Goal: Navigation & Orientation: Find specific page/section

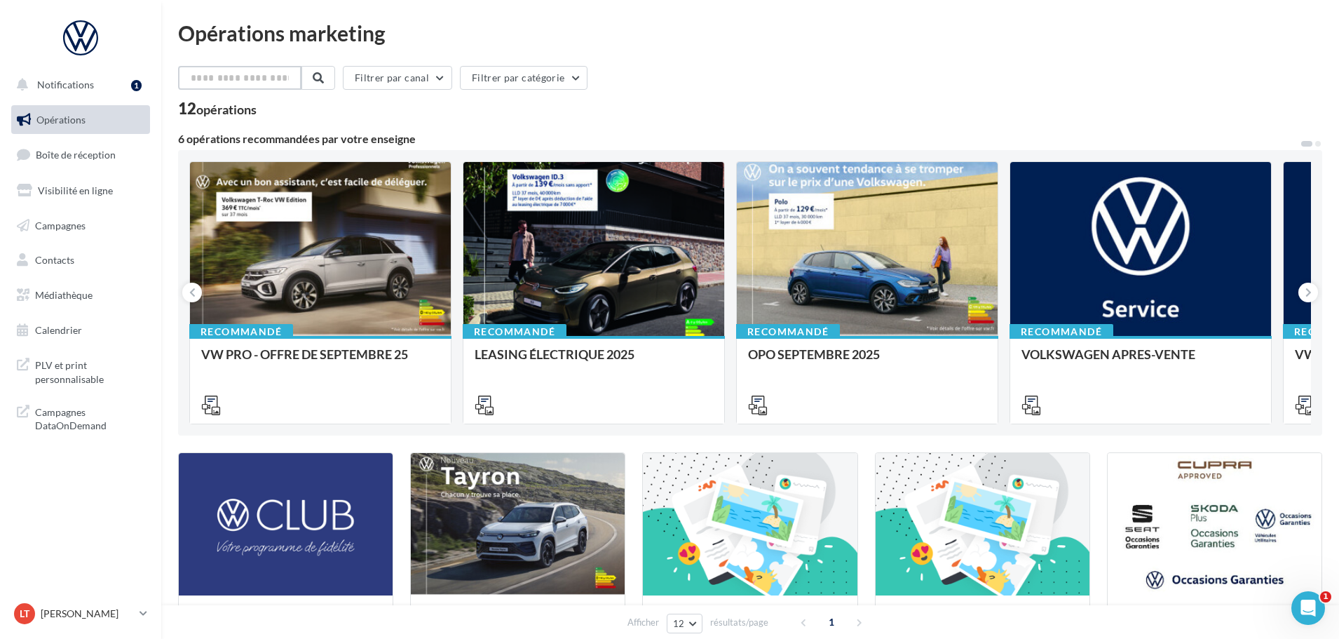
click at [259, 87] on input "text" at bounding box center [239, 78] width 123 height 24
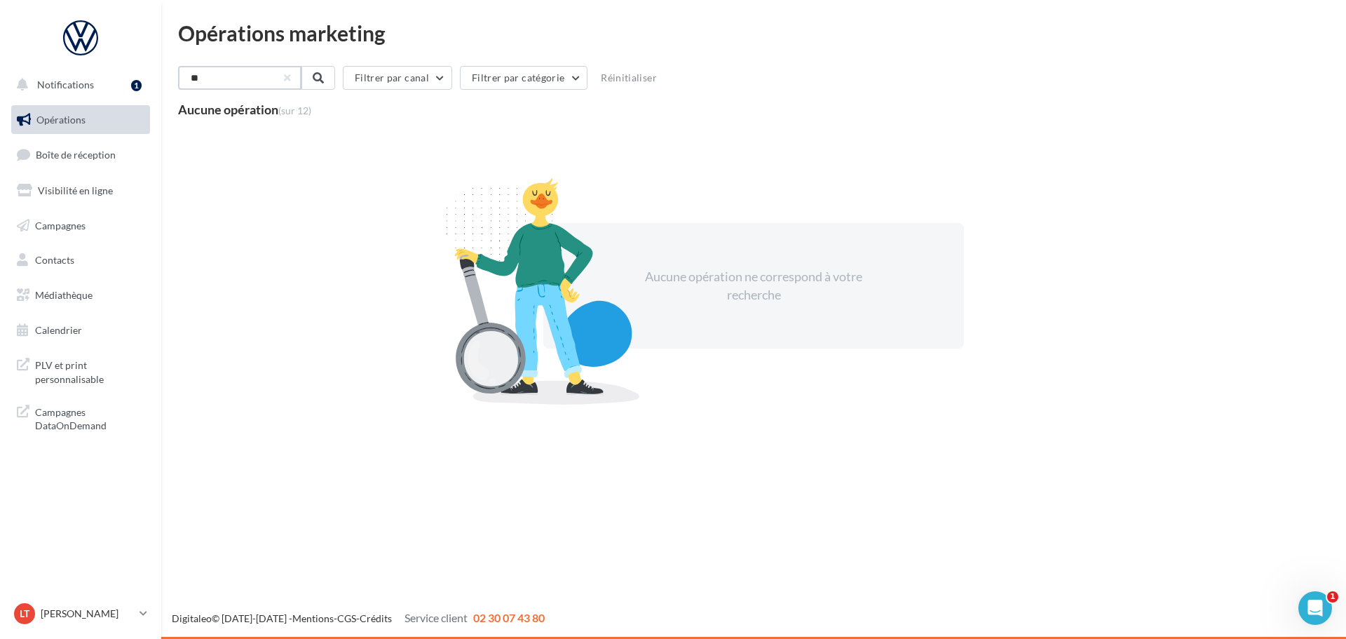
type input "*"
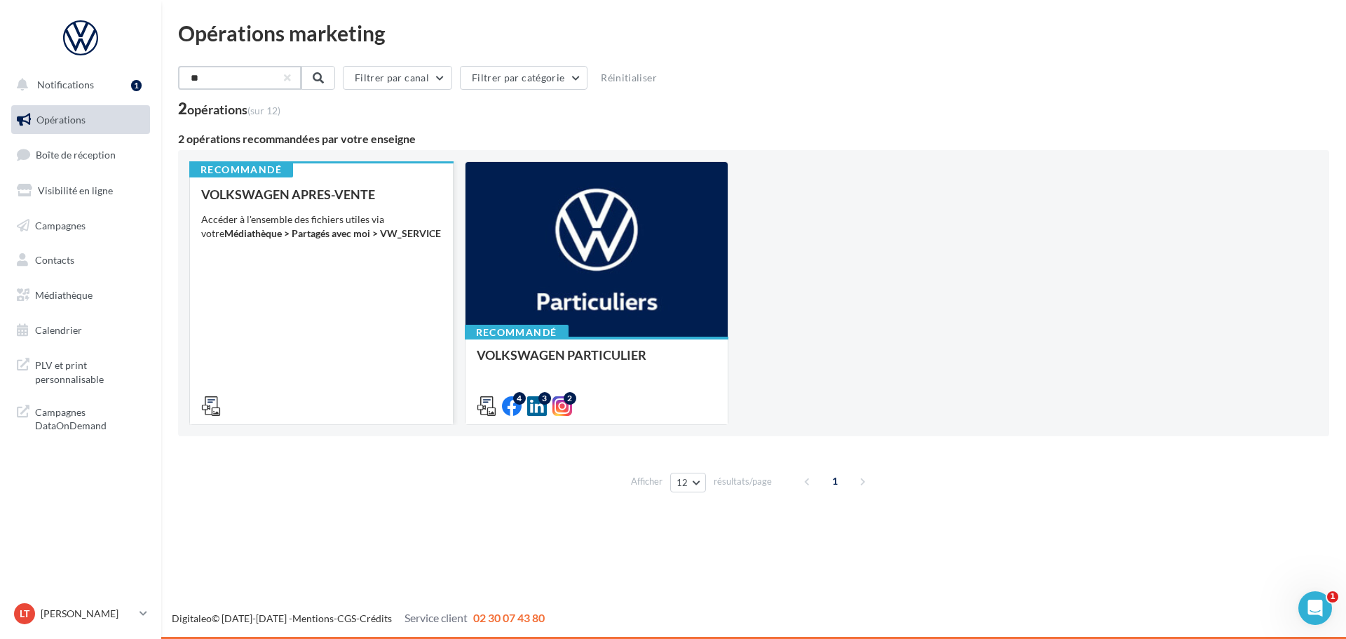
type input "**"
click at [320, 259] on div "VOLKSWAGEN APRES-VENTE Accéder à l'ensemble des fichiers utiles via votre Média…" at bounding box center [321, 299] width 240 height 224
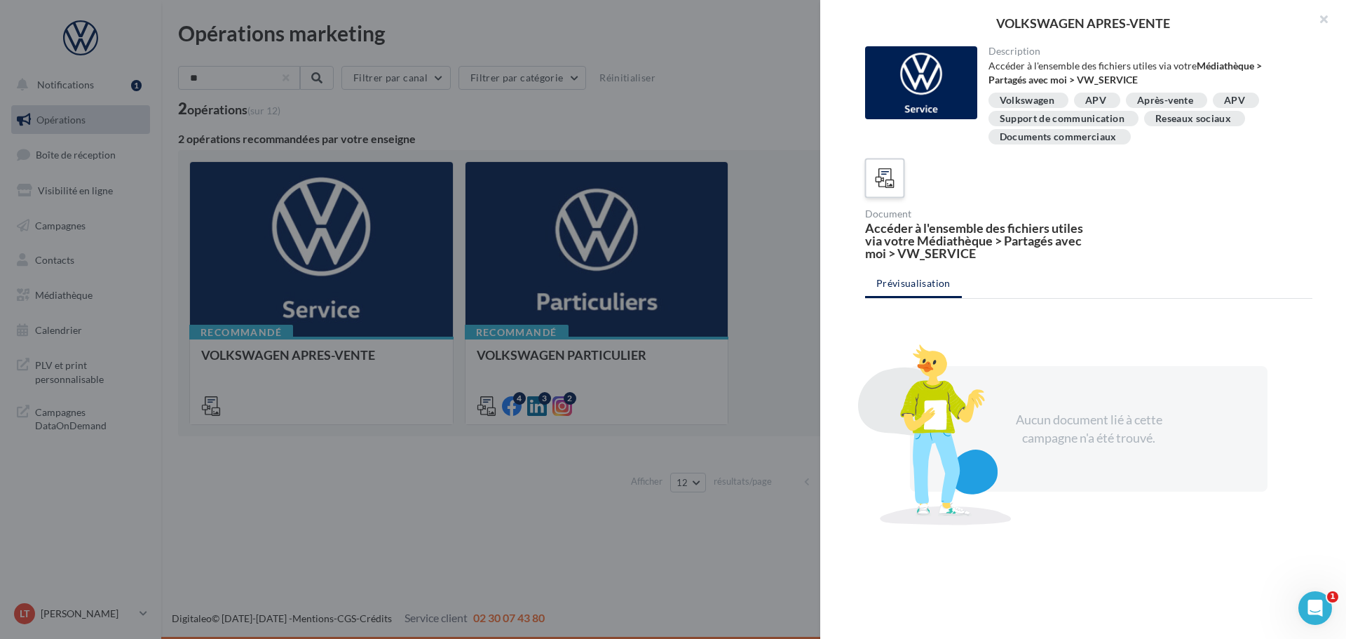
click at [891, 186] on icon at bounding box center [885, 178] width 20 height 20
click at [882, 172] on icon at bounding box center [885, 178] width 20 height 20
click at [943, 252] on div "Accéder à l'ensemble des fichiers utiles via votre Médiathèque > Partagés avec …" at bounding box center [974, 241] width 218 height 38
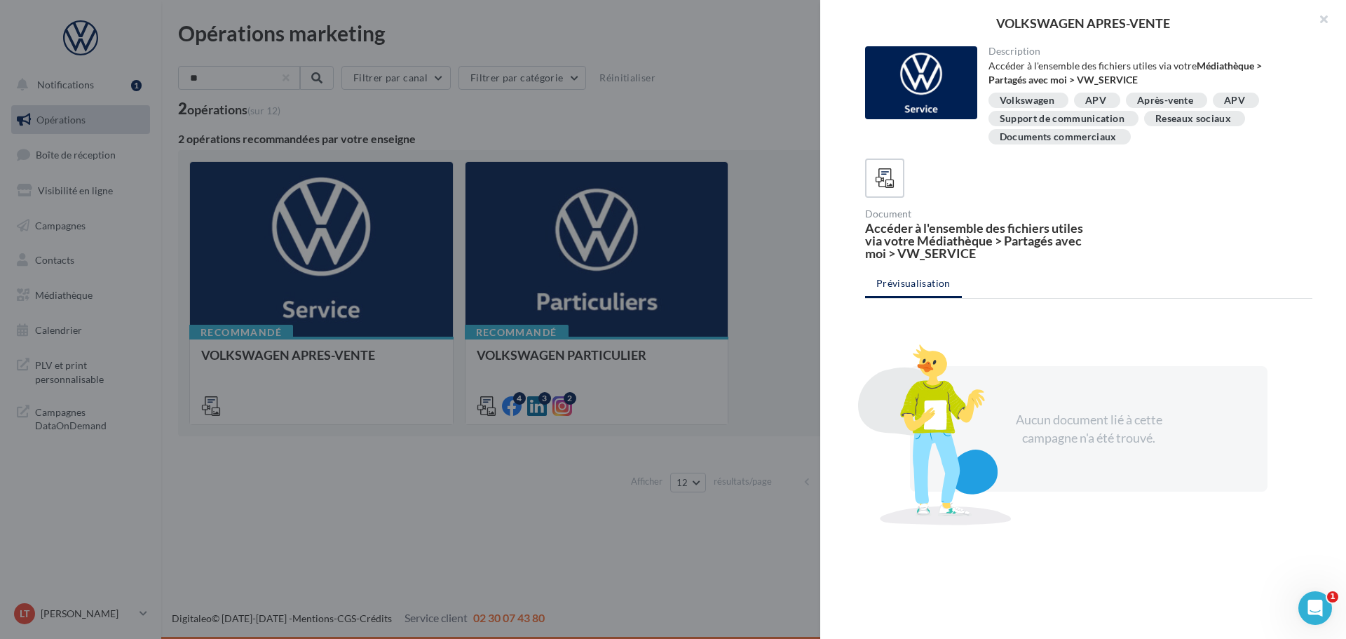
click at [943, 252] on div "Accéder à l'ensemble des fichiers utiles via votre Médiathèque > Partagés avec …" at bounding box center [974, 241] width 218 height 38
click at [1320, 12] on button "button" at bounding box center [1318, 21] width 56 height 42
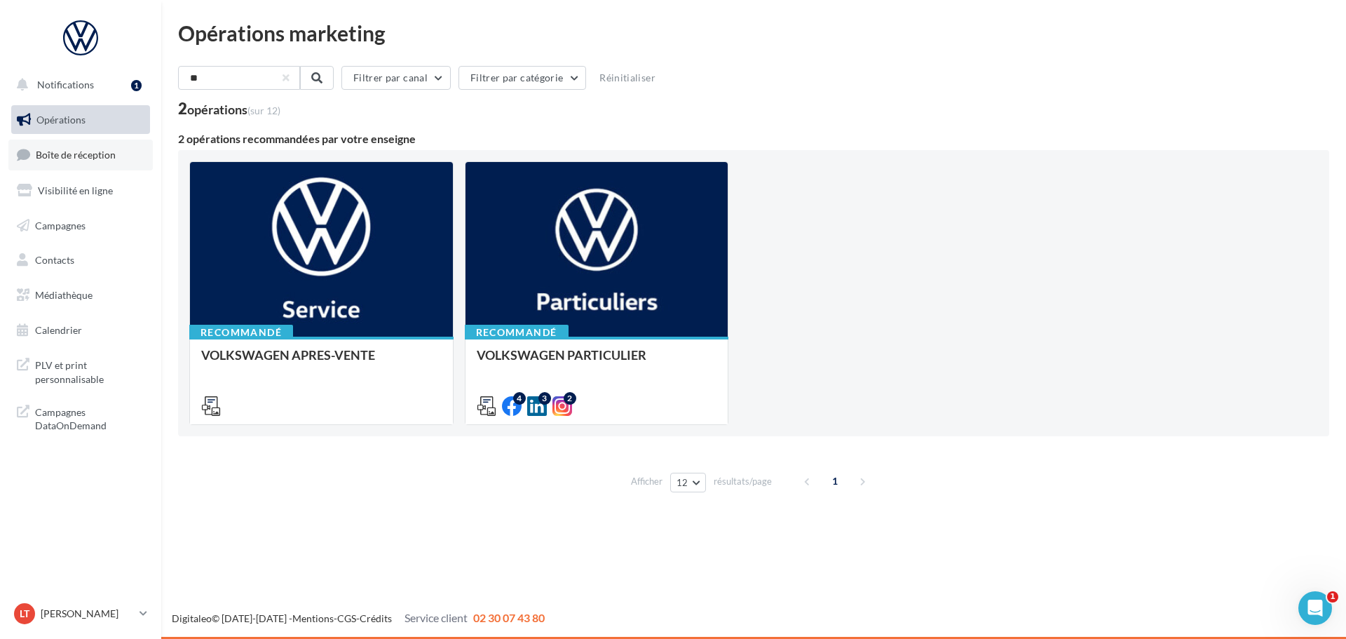
click at [79, 154] on span "Boîte de réception" at bounding box center [76, 155] width 80 height 12
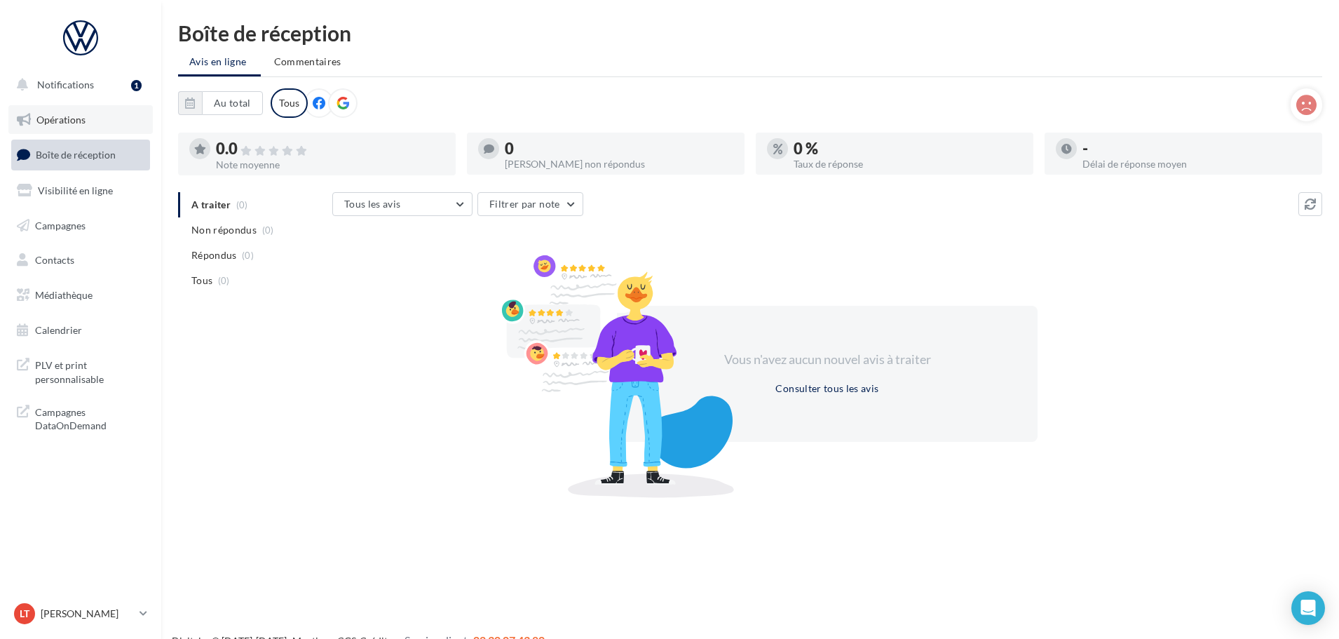
click at [69, 124] on span "Opérations" at bounding box center [60, 120] width 49 height 12
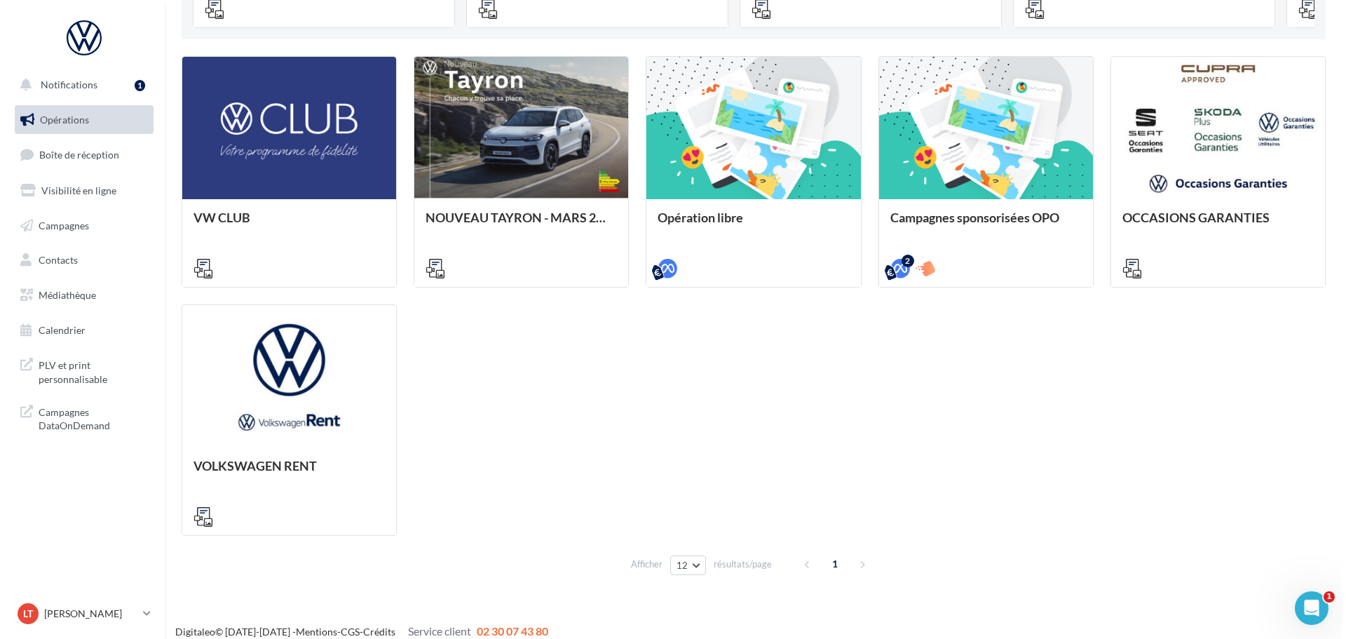
scroll to position [409, 0]
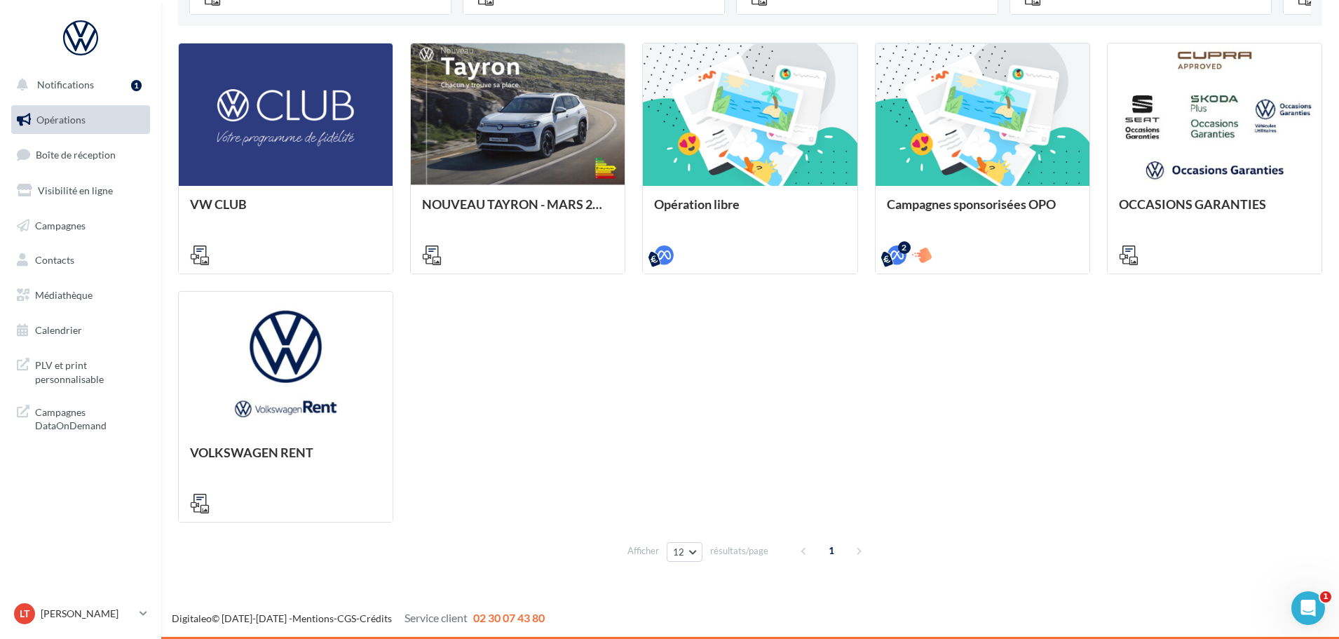
drag, startPoint x: 773, startPoint y: 361, endPoint x: 554, endPoint y: 398, distance: 222.6
click at [554, 398] on div "VW CLUB NOUVEAU TAYRON - MARS 2025 https://volkswagen.get-it-solutions.com/914-…" at bounding box center [750, 283] width 1144 height 480
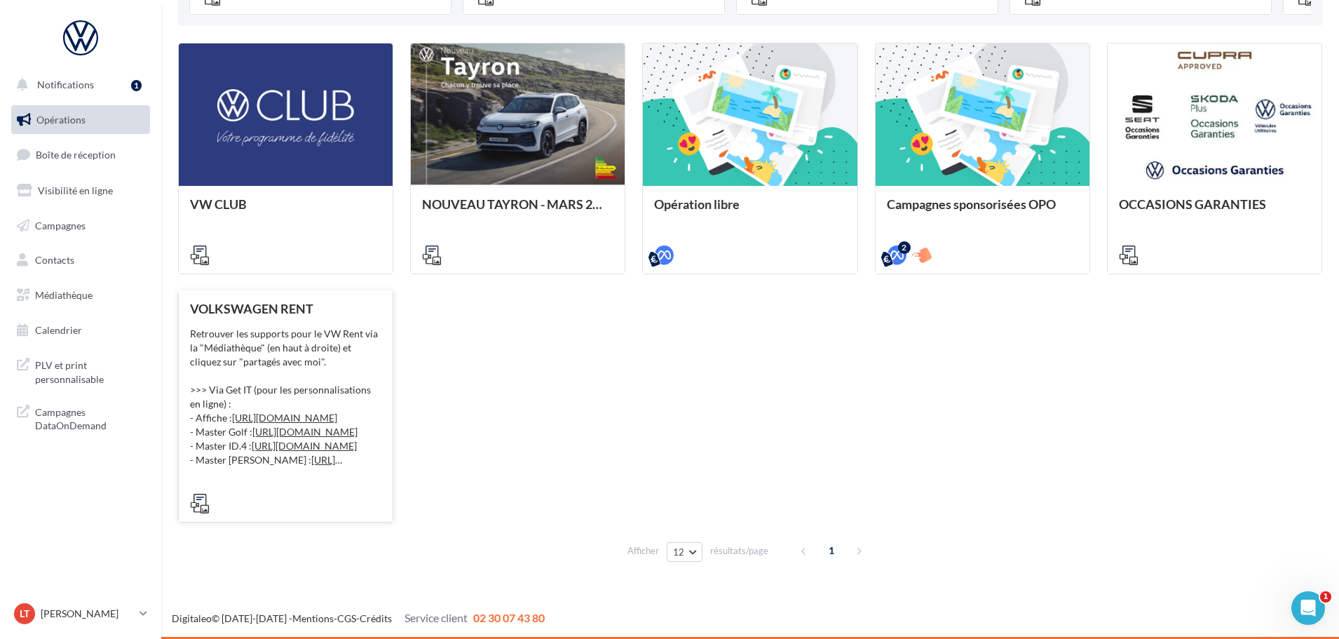
click at [211, 504] on div at bounding box center [285, 502] width 191 height 17
click at [195, 503] on icon at bounding box center [200, 504] width 20 height 20
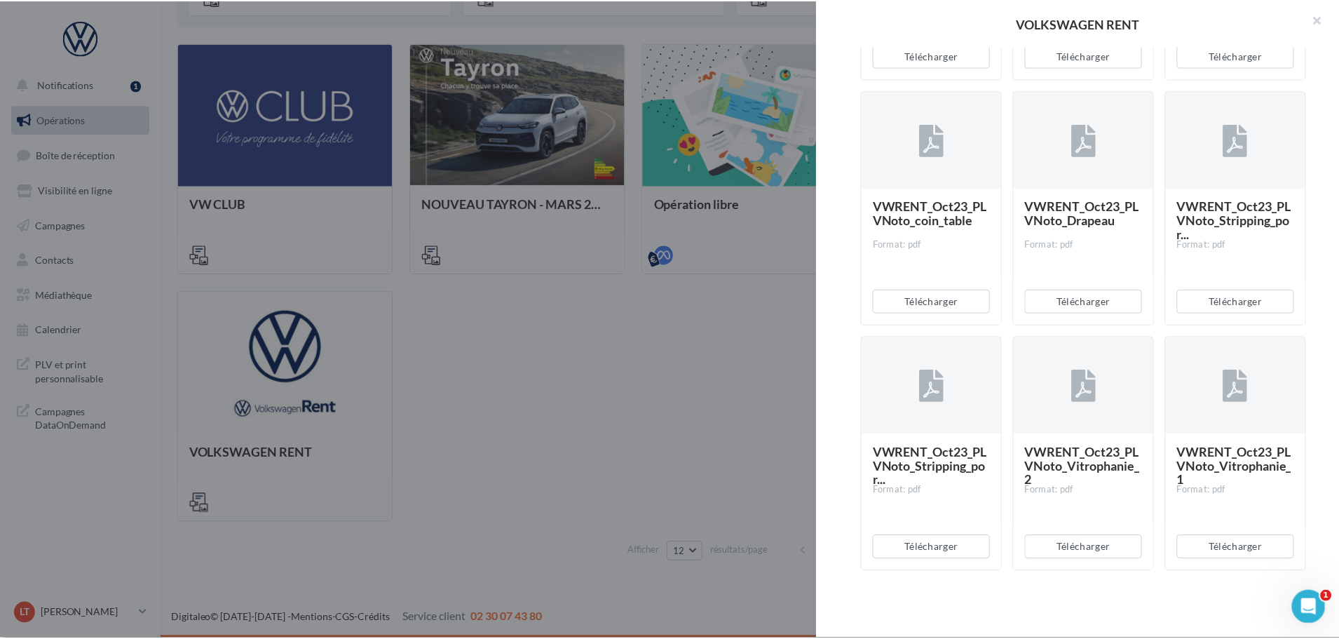
scroll to position [666, 0]
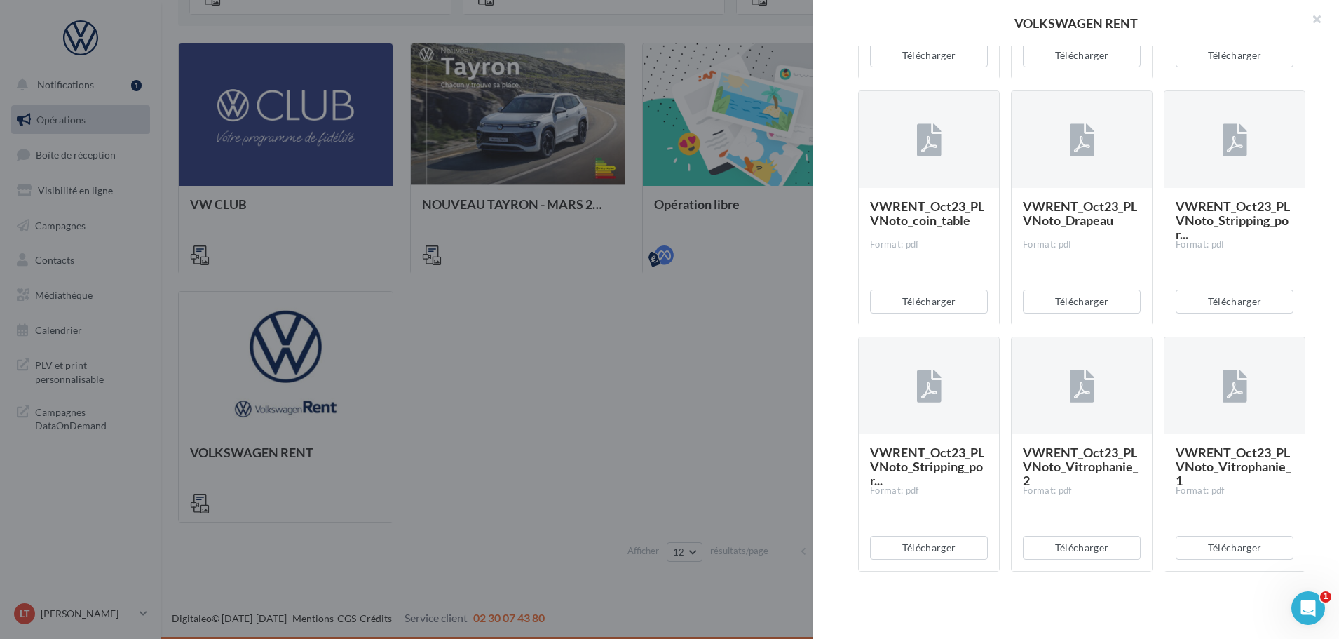
click at [681, 362] on div at bounding box center [669, 319] width 1339 height 639
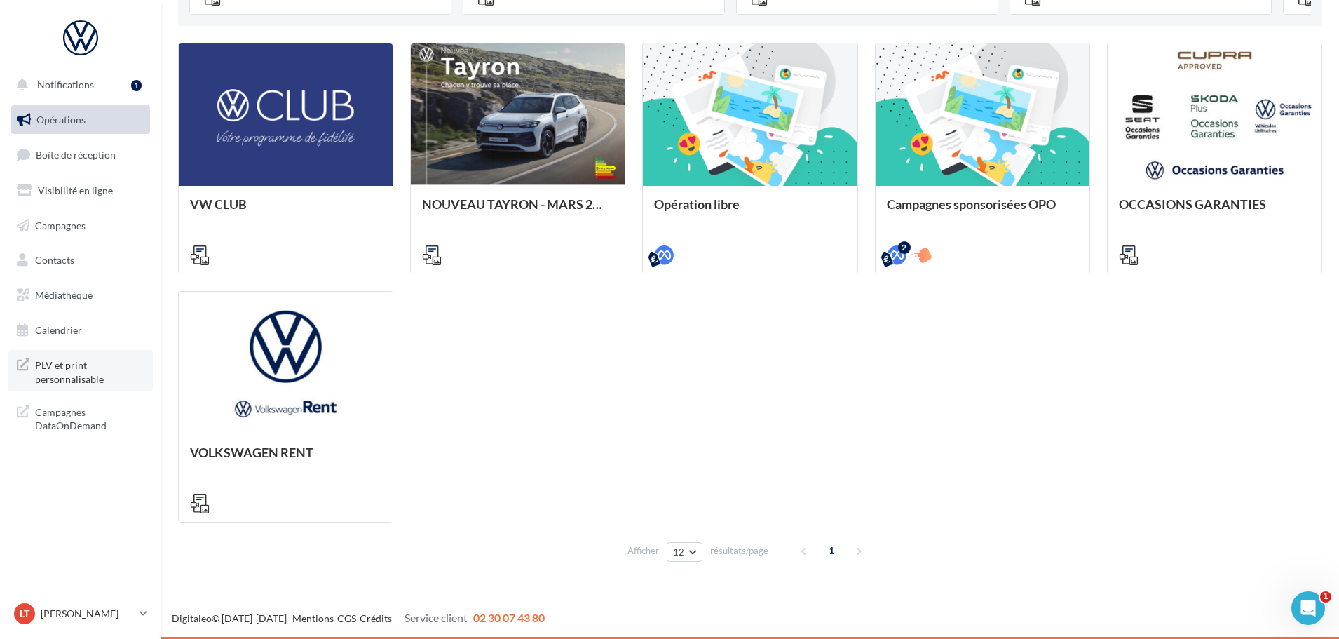
click at [79, 367] on span "PLV et print personnalisable" at bounding box center [89, 370] width 109 height 30
click at [92, 419] on span "Campagnes DataOnDemand" at bounding box center [89, 417] width 109 height 30
click at [92, 372] on span "PLV et print personnalisable" at bounding box center [89, 370] width 109 height 30
